Goal: Browse casually

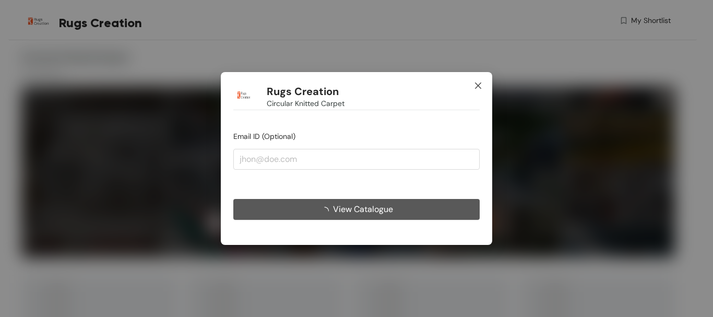
drag, startPoint x: 0, startPoint y: 0, endPoint x: 286, endPoint y: 193, distance: 345.0
click at [472, 89] on span "Close" at bounding box center [478, 86] width 28 height 28
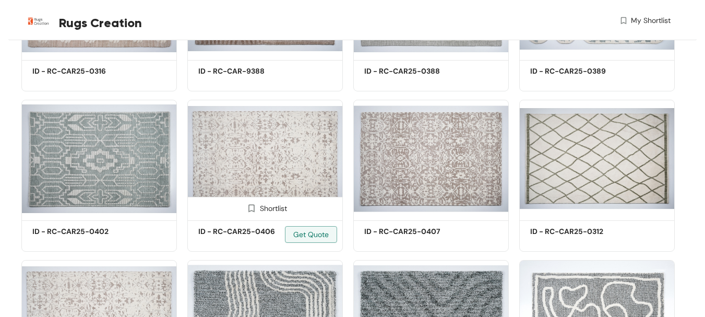
scroll to position [2069, 0]
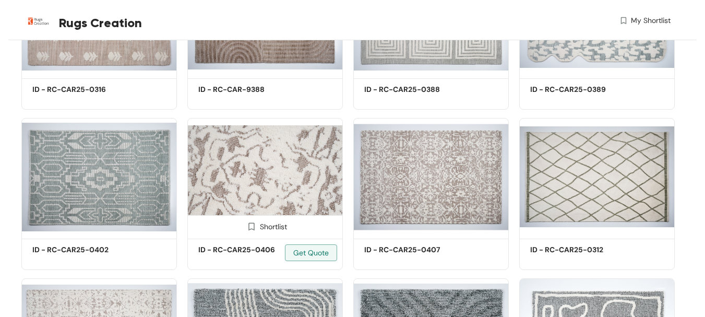
click at [275, 165] on img at bounding box center [264, 176] width 155 height 117
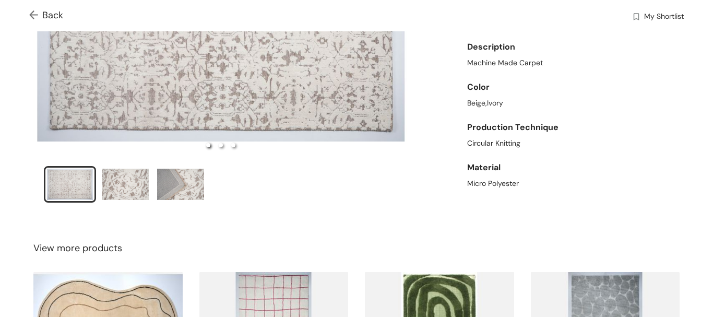
scroll to position [226, 0]
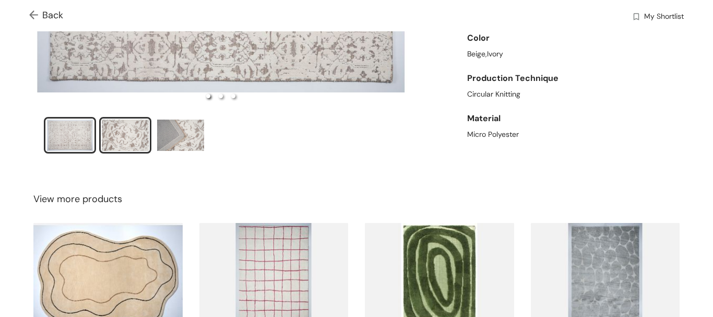
click at [121, 138] on div "slide item 2" at bounding box center [125, 134] width 47 height 31
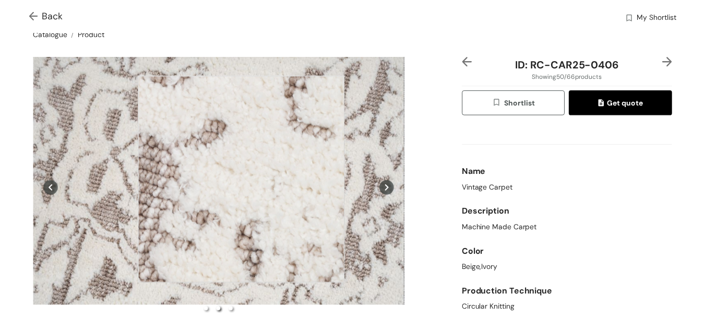
scroll to position [0, 0]
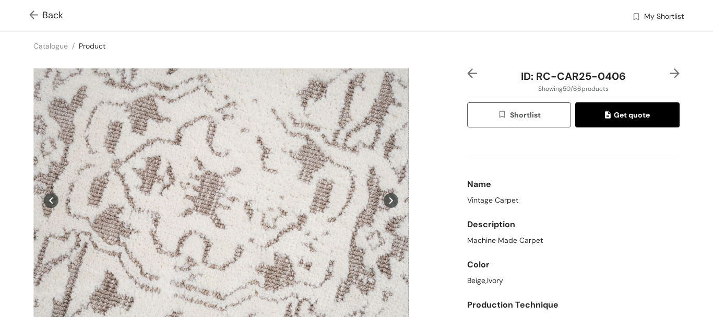
click at [33, 21] on span "Back" at bounding box center [46, 15] width 34 height 14
